Goal: Task Accomplishment & Management: Complete application form

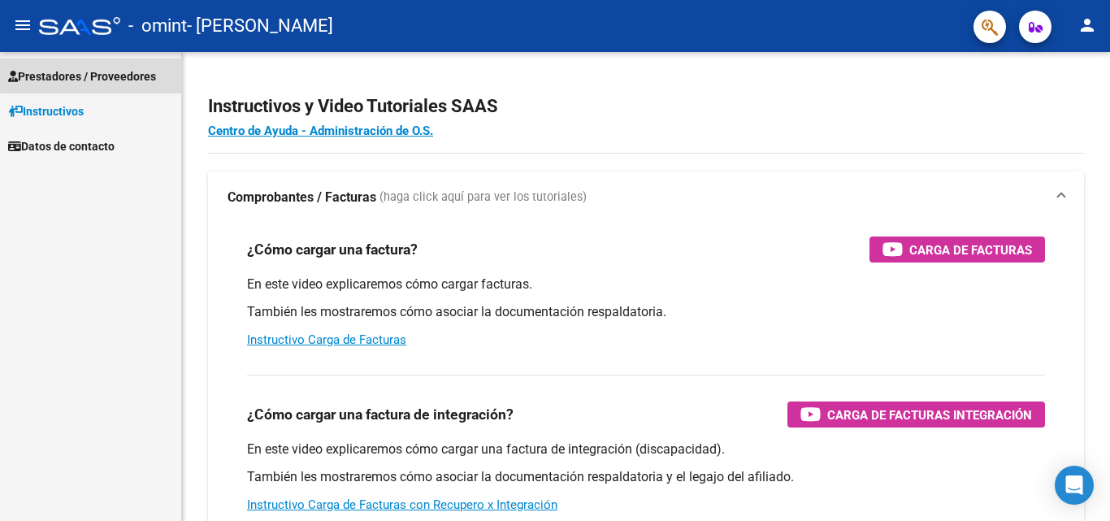
click at [110, 73] on span "Prestadores / Proveedores" at bounding box center [82, 76] width 148 height 18
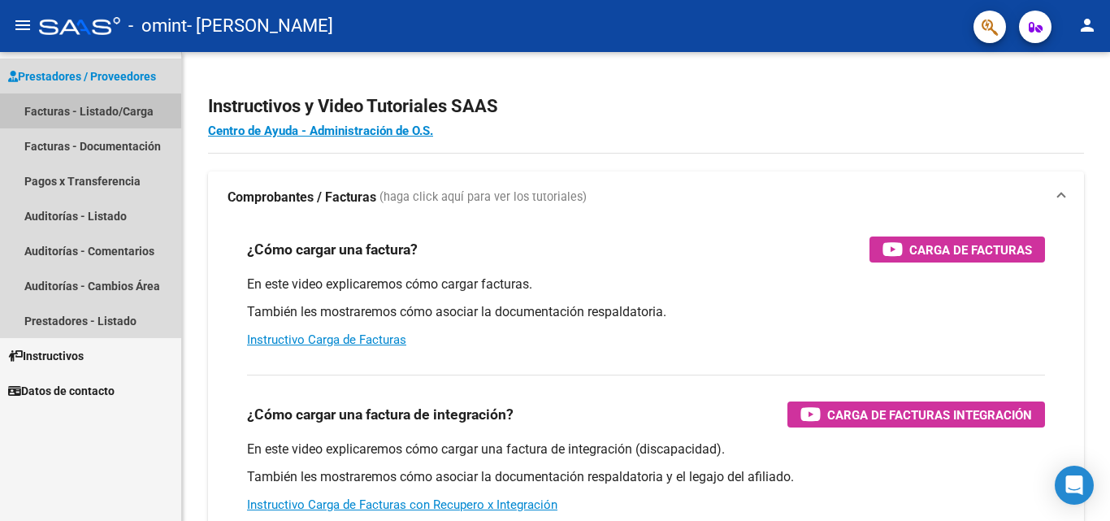
click at [104, 107] on link "Facturas - Listado/Carga" at bounding box center [90, 110] width 181 height 35
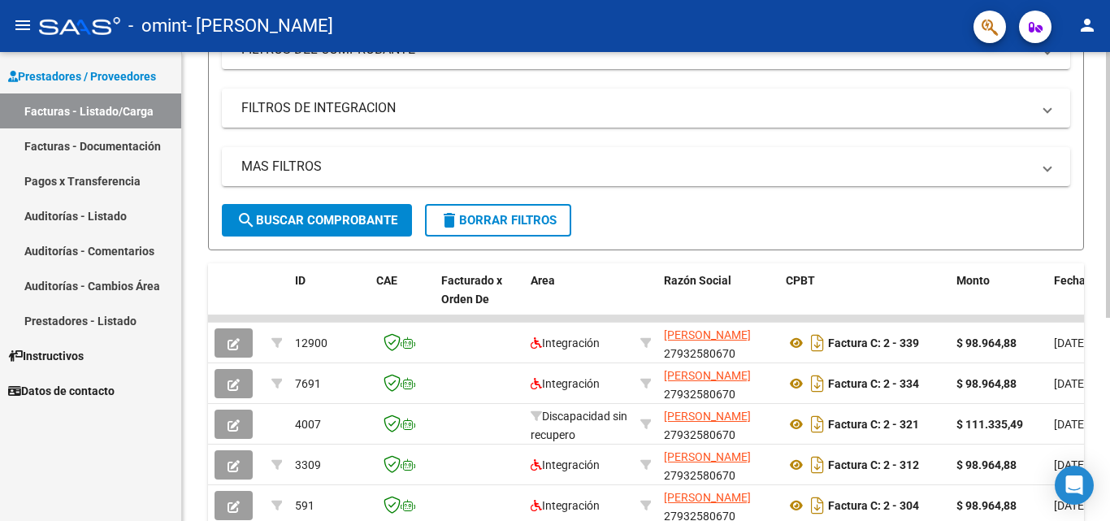
scroll to position [240, 0]
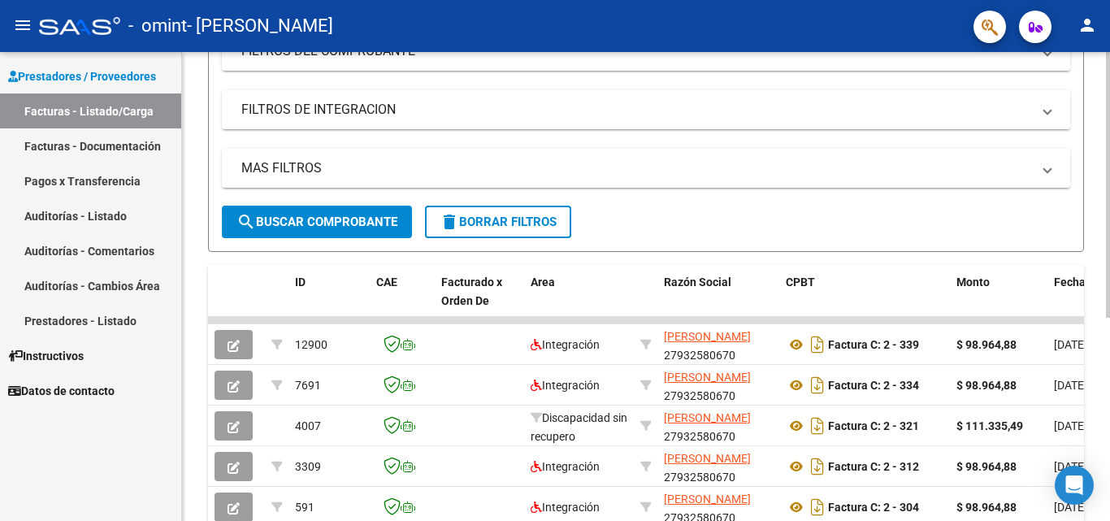
click at [1109, 231] on div at bounding box center [1107, 326] width 4 height 266
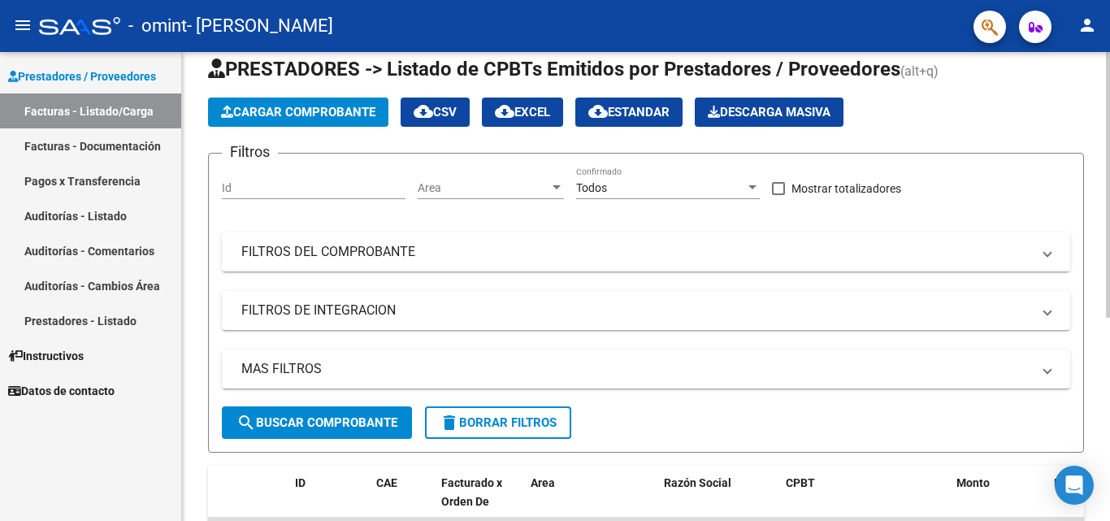
click at [1106, 171] on div at bounding box center [1107, 209] width 4 height 266
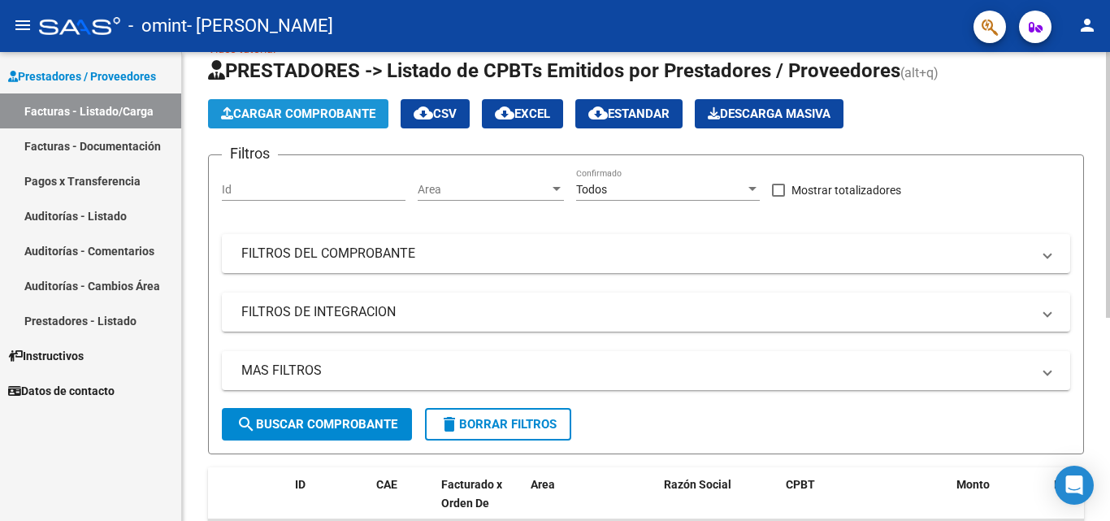
click at [266, 108] on span "Cargar Comprobante" at bounding box center [298, 113] width 154 height 15
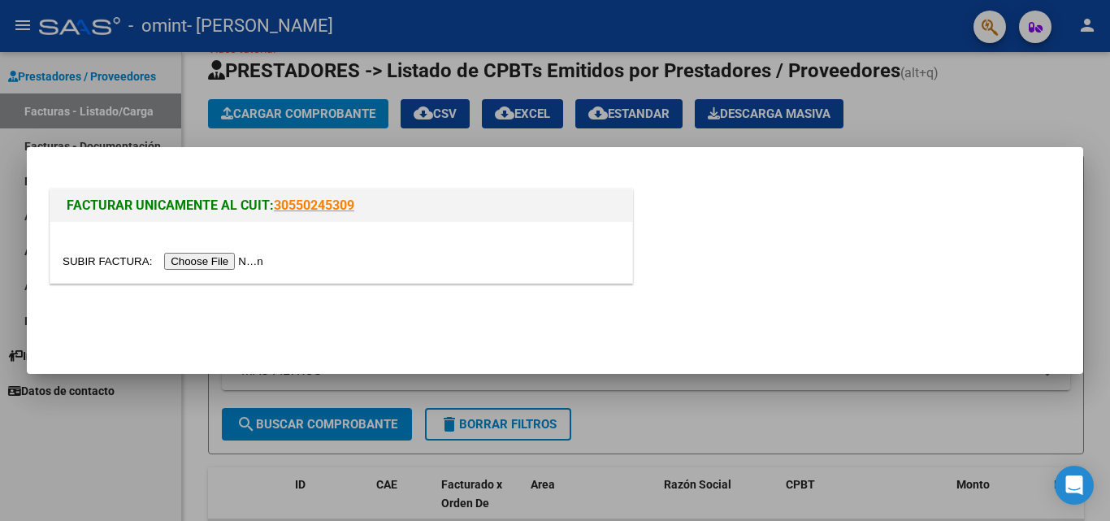
click at [233, 262] on input "file" at bounding box center [165, 261] width 205 height 17
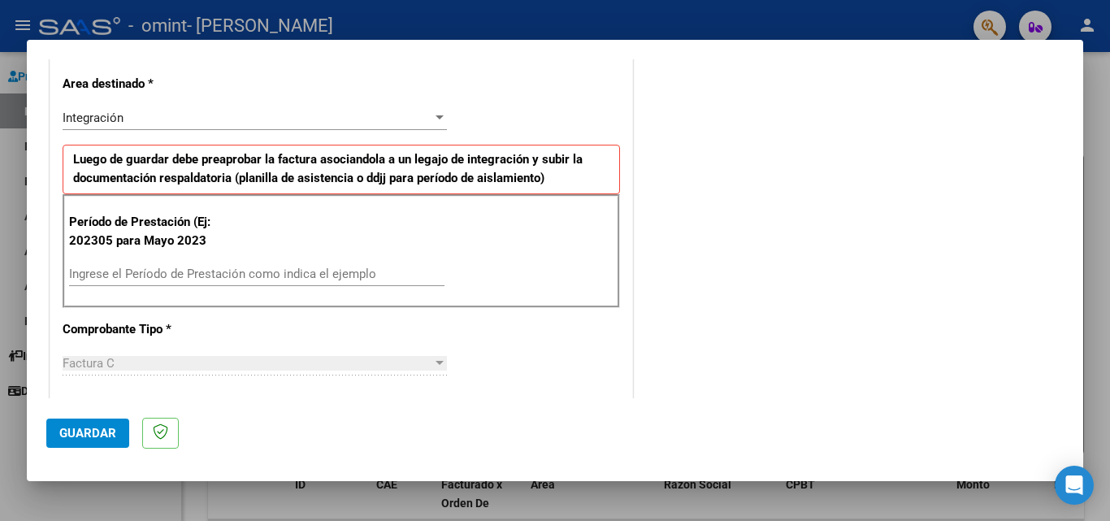
scroll to position [341, 0]
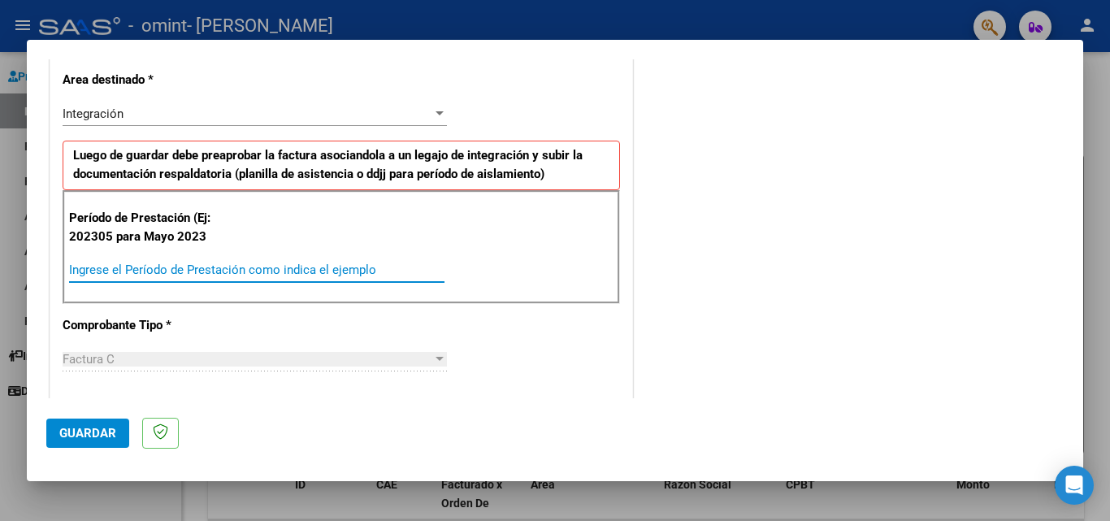
click at [320, 269] on input "Ingrese el Período de Prestación como indica el ejemplo" at bounding box center [256, 269] width 375 height 15
type input "202507"
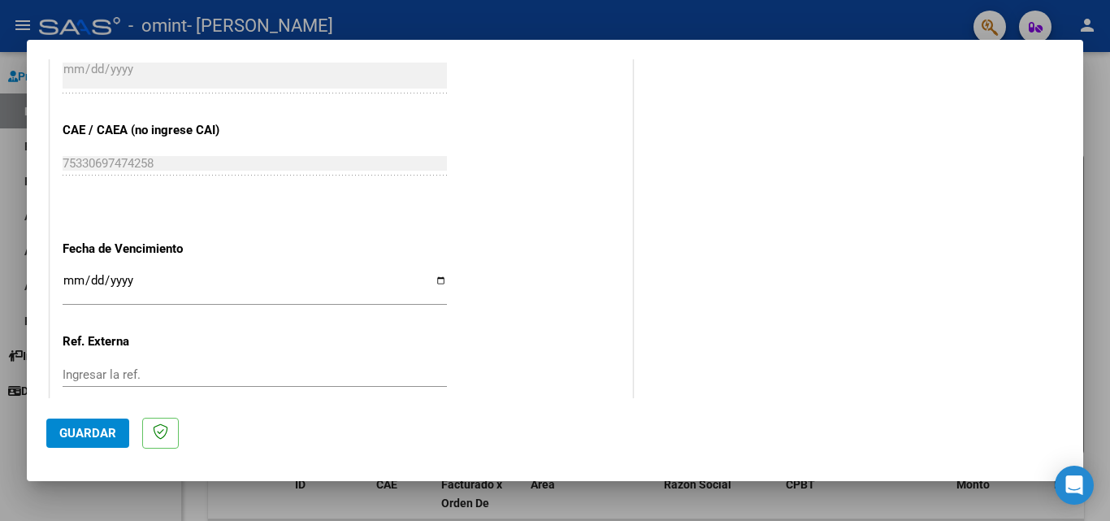
scroll to position [990, 0]
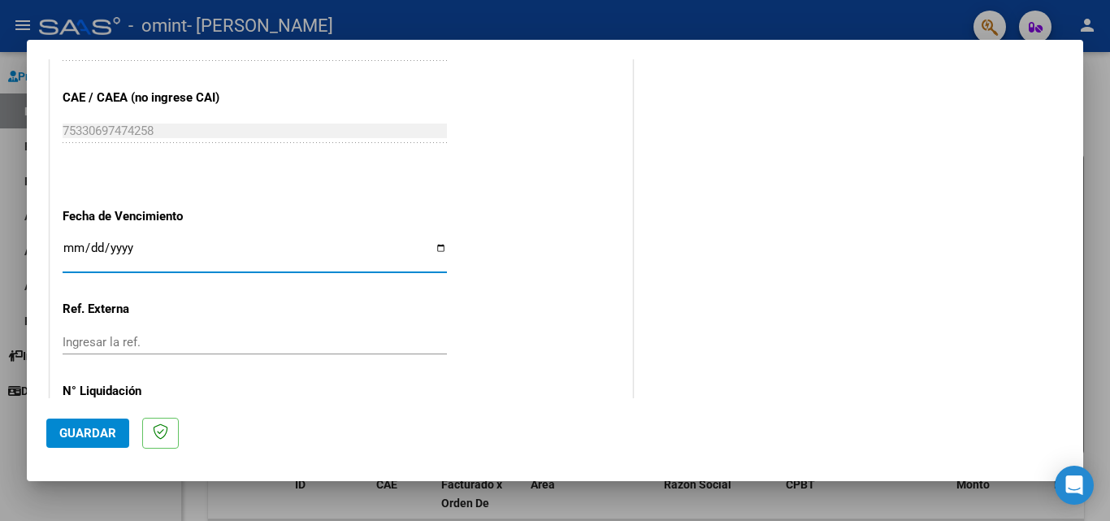
click at [435, 244] on input "Ingresar la fecha" at bounding box center [255, 254] width 384 height 26
type input "[DATE]"
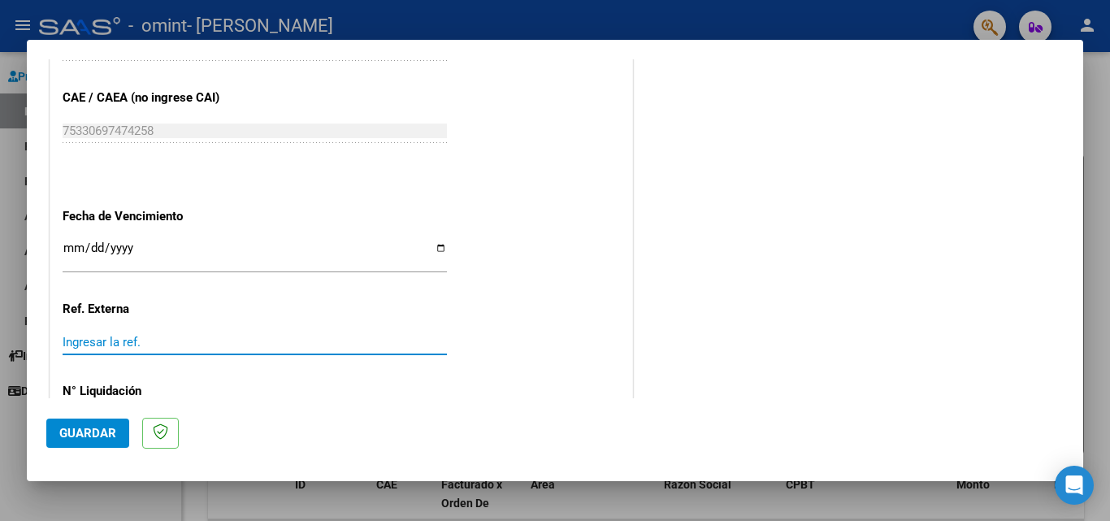
click at [127, 340] on input "Ingresar la ref." at bounding box center [255, 342] width 384 height 15
click at [99, 426] on span "Guardar" at bounding box center [87, 433] width 57 height 15
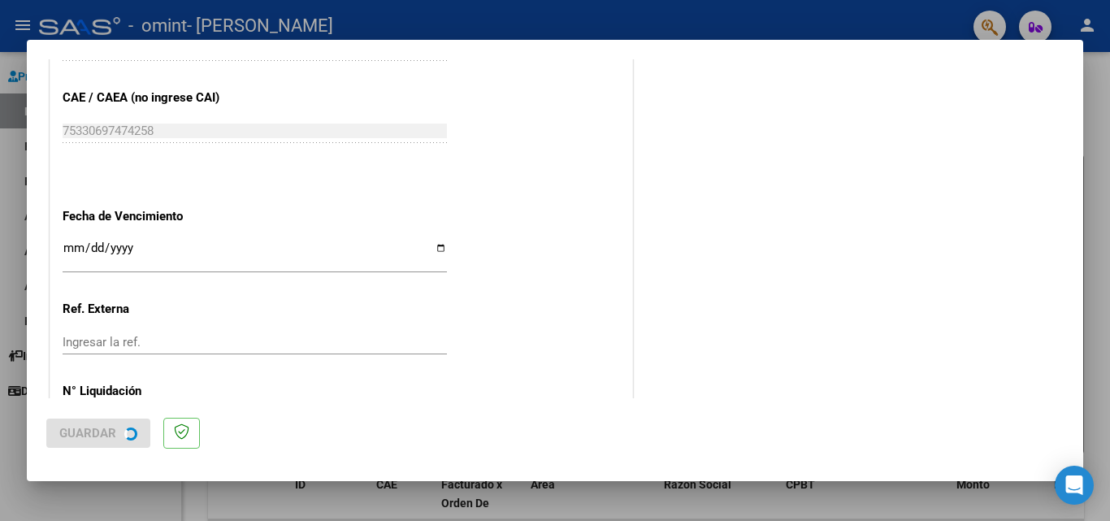
scroll to position [0, 0]
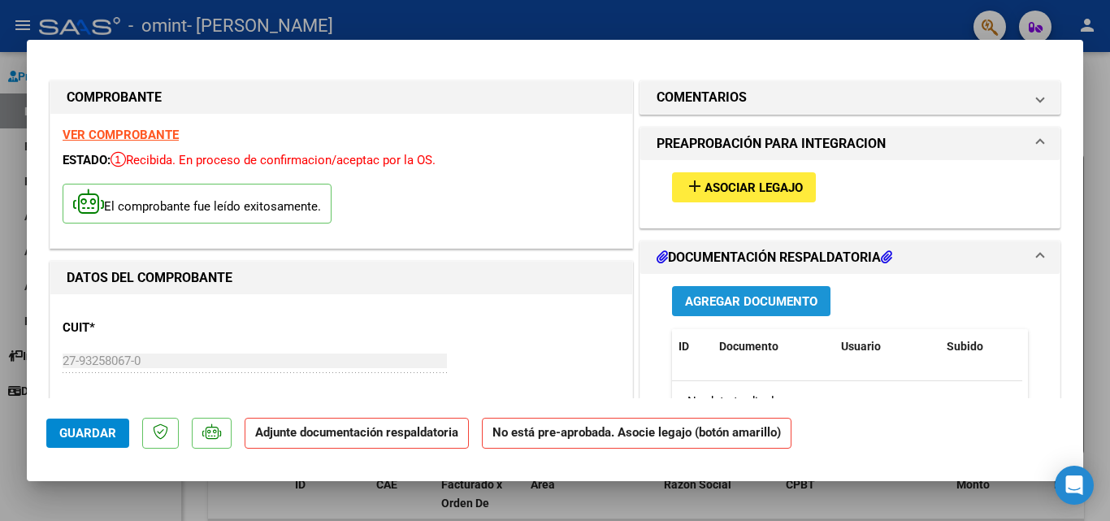
click at [801, 294] on span "Agregar Documento" at bounding box center [751, 301] width 132 height 15
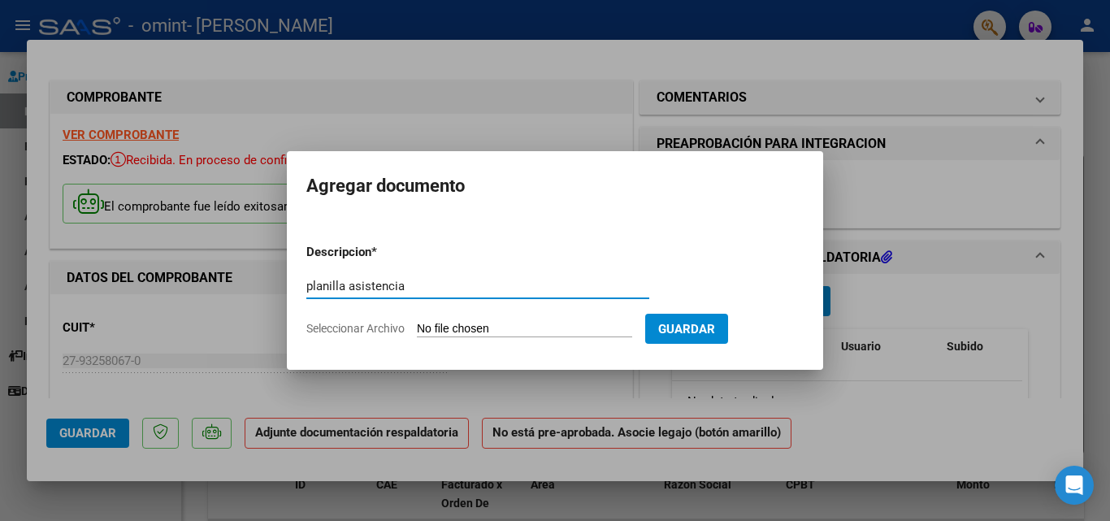
type input "planilla asistencia"
click at [503, 324] on input "Seleccionar Archivo" at bounding box center [524, 329] width 215 height 15
type input "C:\fakepath\planilla asistencia.pdf"
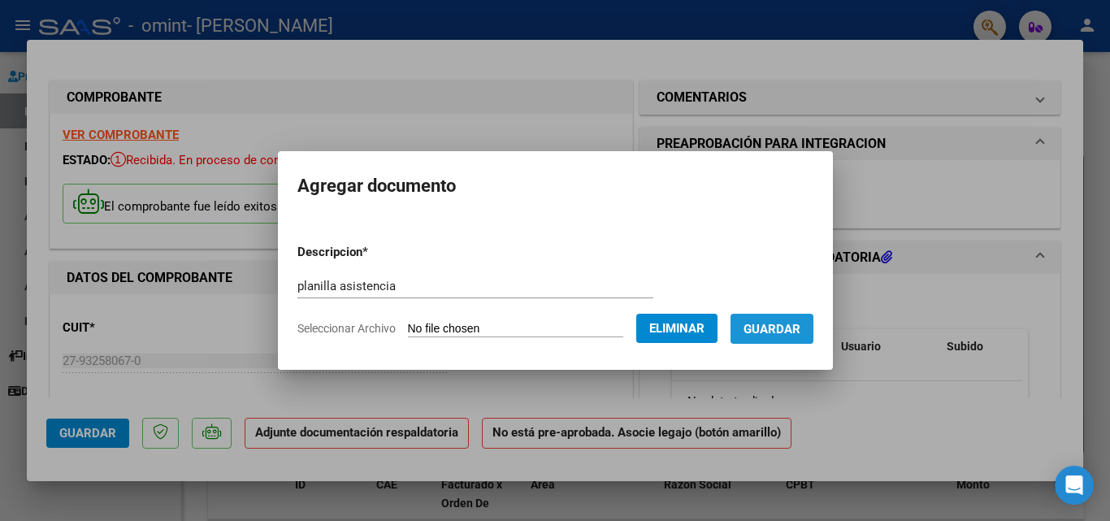
click at [808, 318] on button "Guardar" at bounding box center [771, 329] width 83 height 30
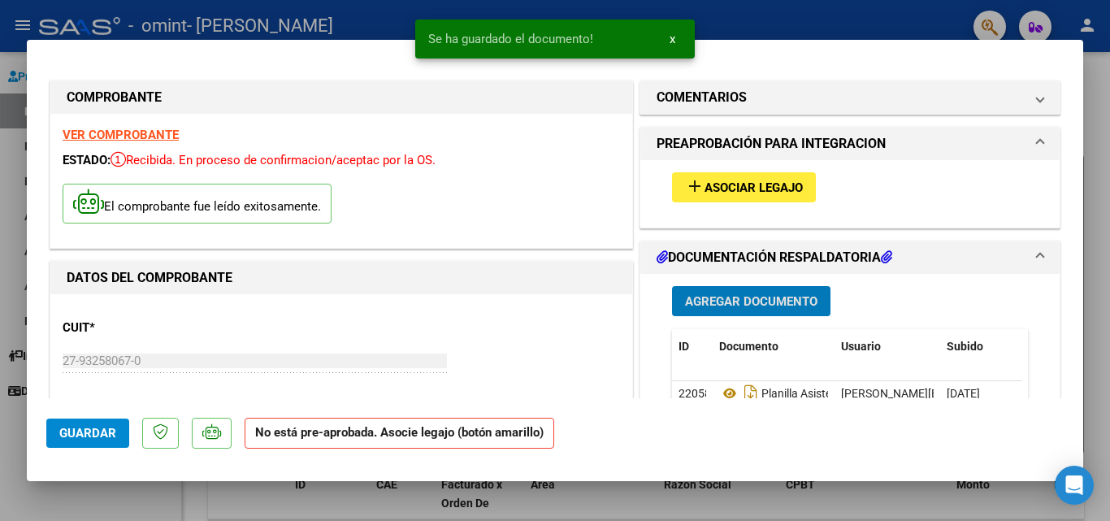
click at [104, 435] on span "Guardar" at bounding box center [87, 433] width 57 height 15
click at [1109, 147] on div at bounding box center [555, 260] width 1110 height 521
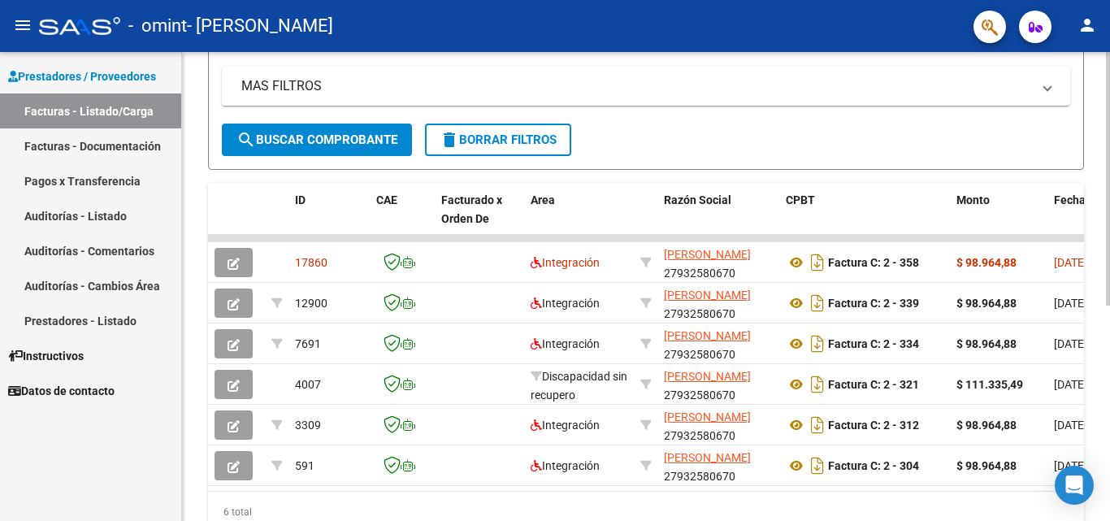
scroll to position [399, 0]
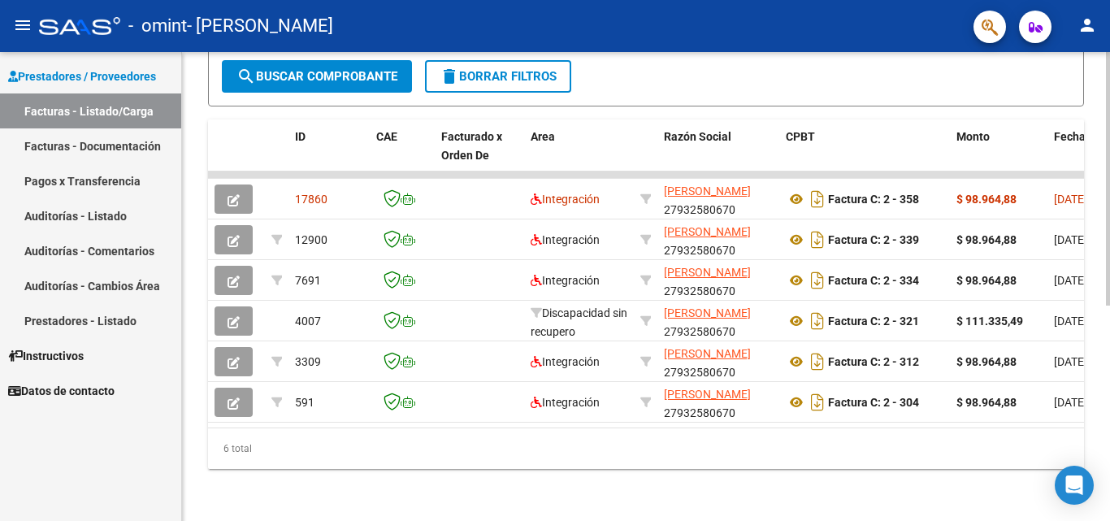
click at [1109, 364] on div at bounding box center [1107, 393] width 4 height 253
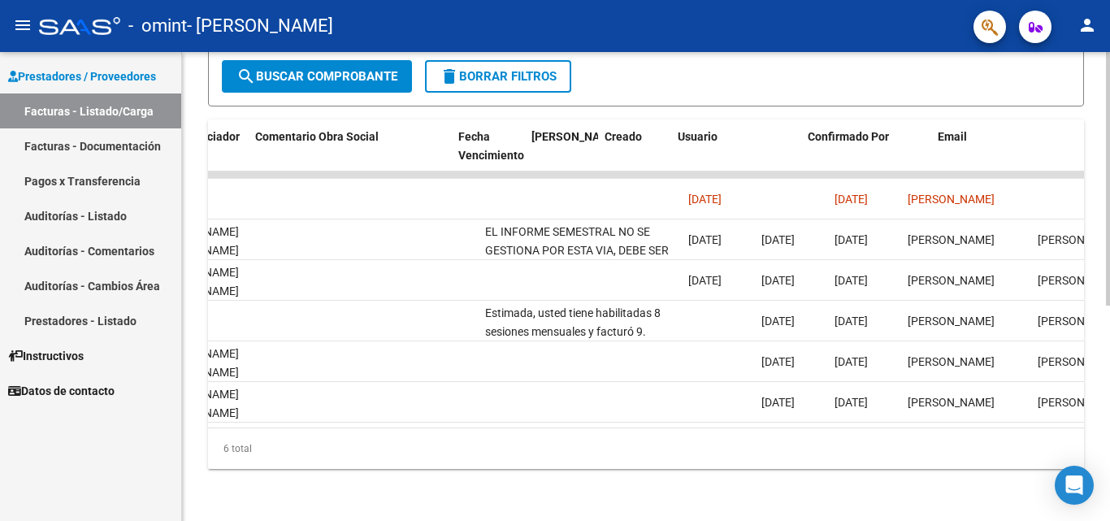
scroll to position [0, 2549]
